Goal: Task Accomplishment & Management: Manage account settings

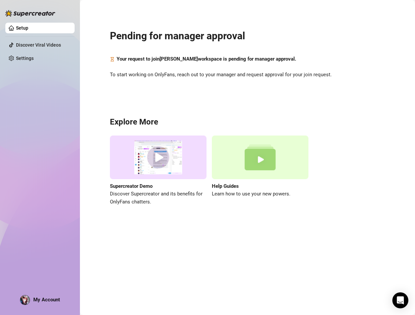
click at [39, 298] on span "My Account" at bounding box center [46, 300] width 27 height 6
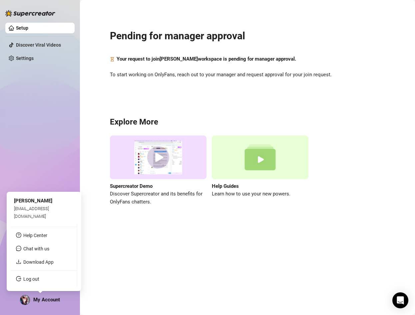
click at [39, 282] on link "Log out" at bounding box center [31, 279] width 16 height 5
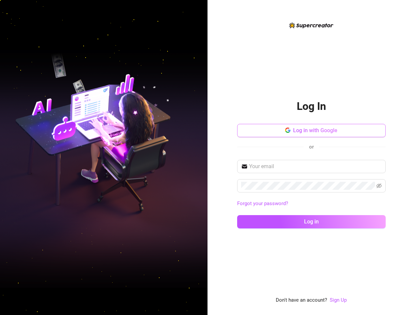
click at [333, 124] on button "Log in with Google" at bounding box center [311, 130] width 149 height 13
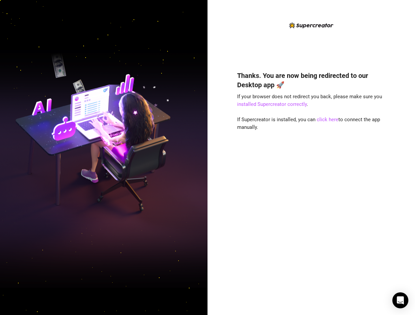
click at [242, 126] on span "If Supercreator is installed, you can click here to connect the app manually." at bounding box center [308, 124] width 143 height 14
click at [332, 119] on link "click here" at bounding box center [328, 120] width 22 height 6
